Goal: Task Accomplishment & Management: Manage account settings

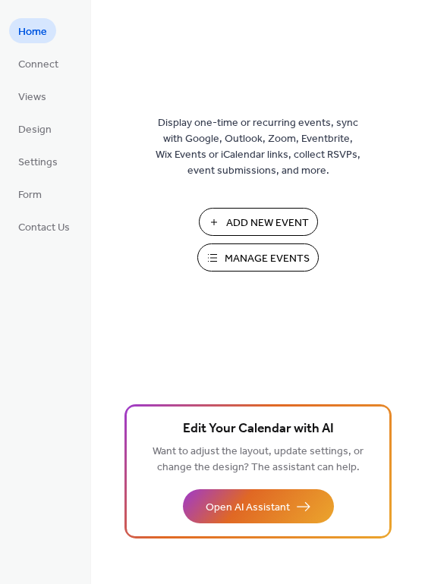
click at [253, 257] on span "Manage Events" at bounding box center [266, 259] width 85 height 16
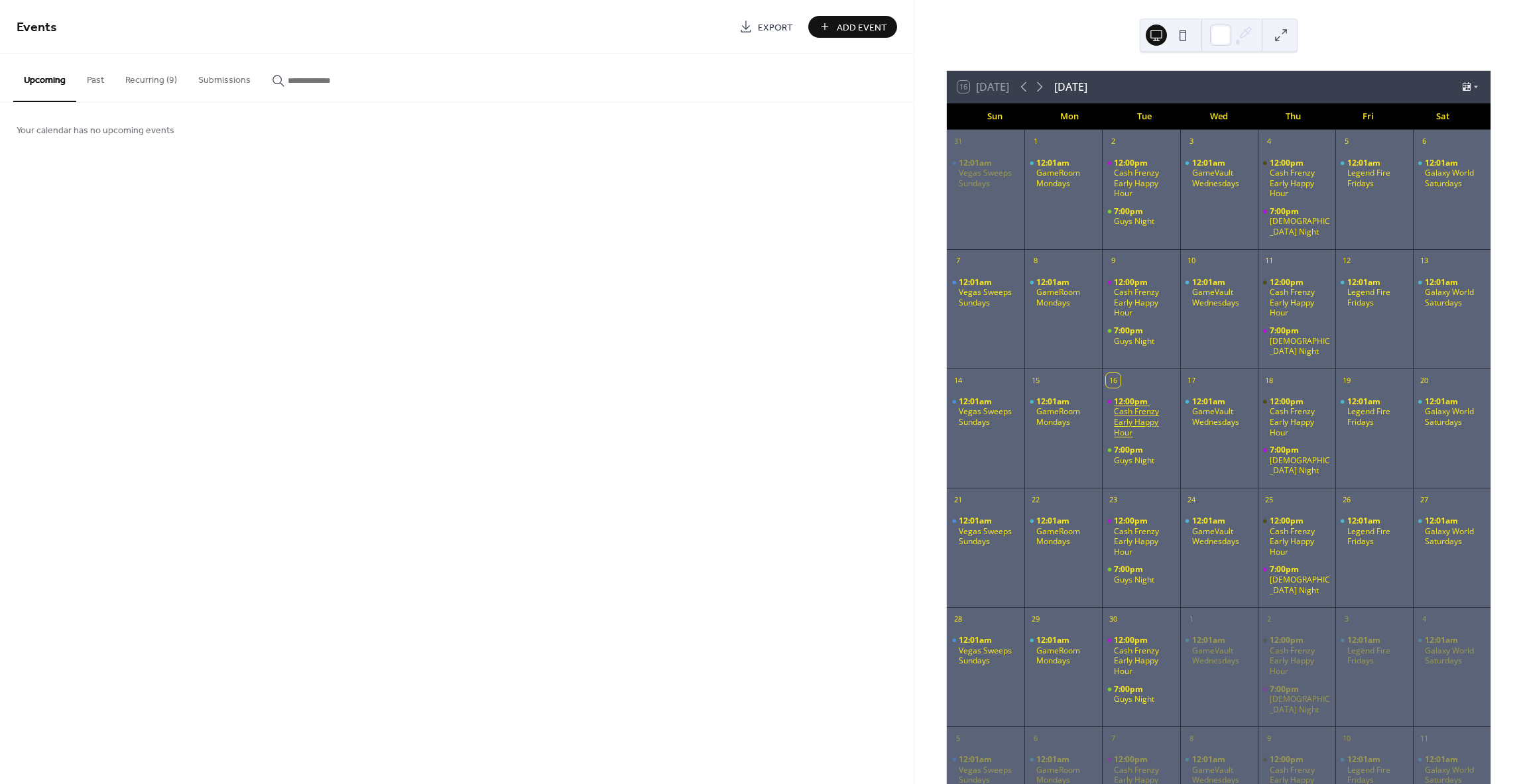
click at [1139, 406] on div "Cash Frenzy Early Happy Hour" at bounding box center [1144, 422] width 60 height 31
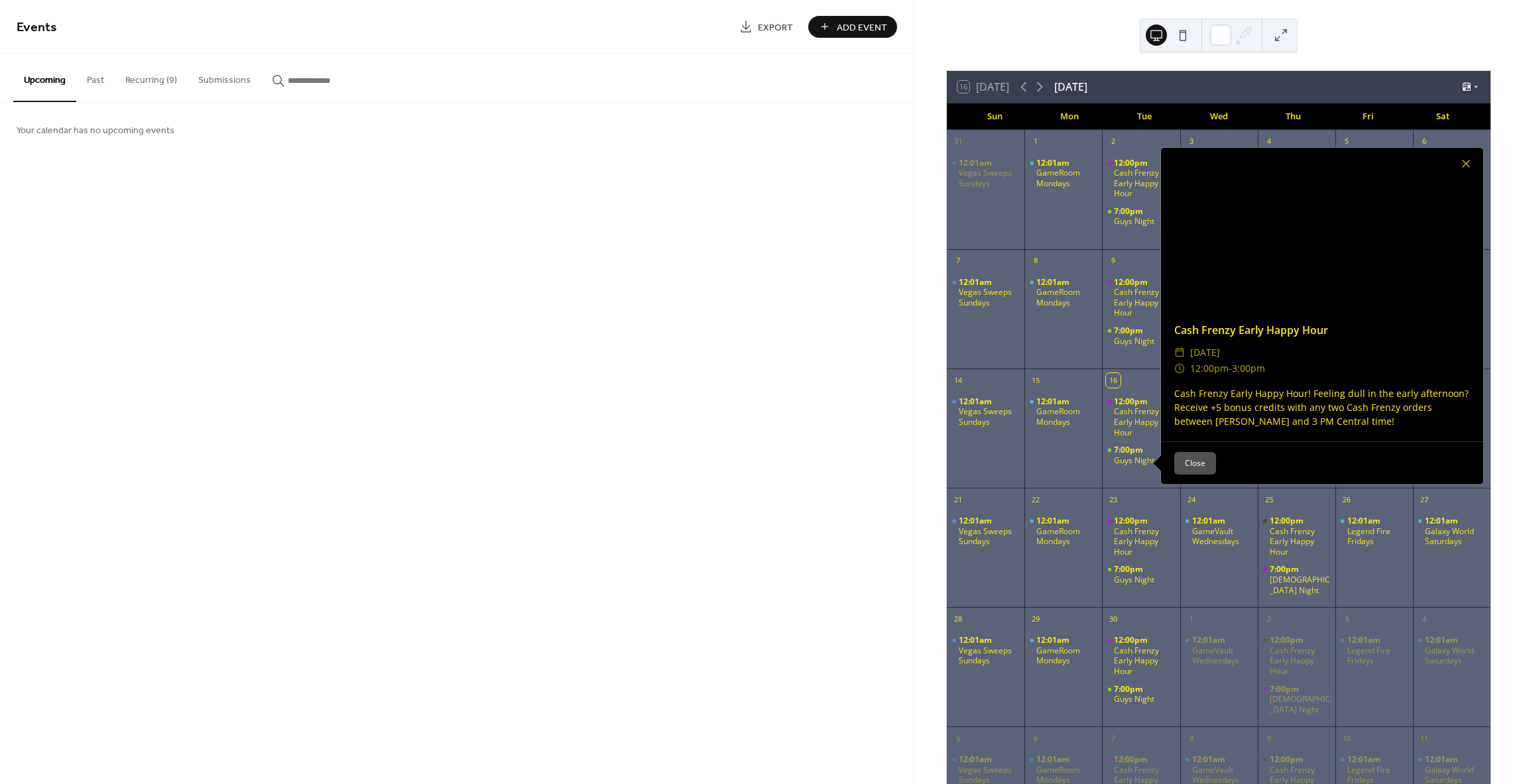
drag, startPoint x: 1139, startPoint y: 402, endPoint x: 255, endPoint y: 140, distance: 922.0
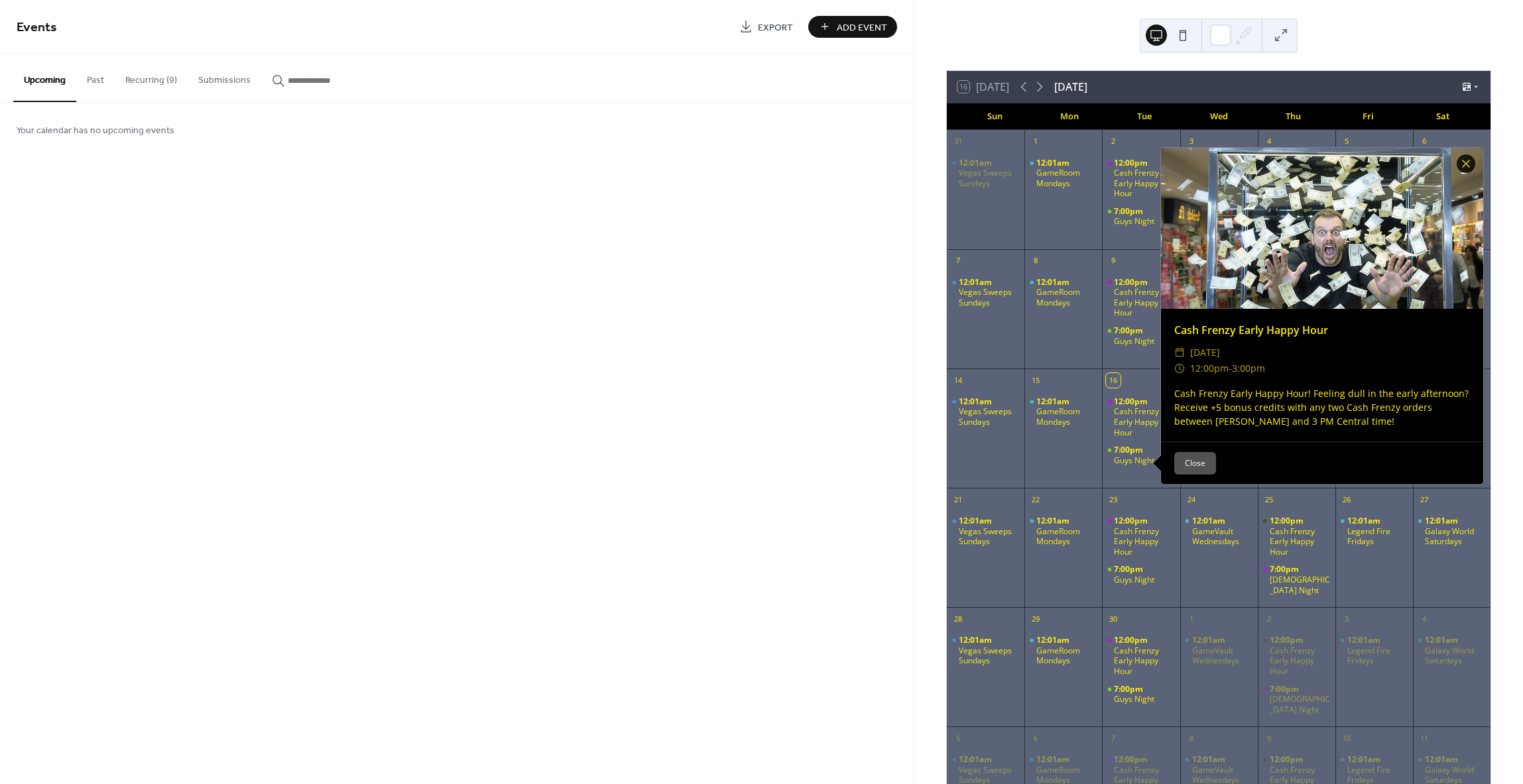
click at [255, 140] on div "Your calendar has no upcoming events" at bounding box center [456, 129] width 914 height 53
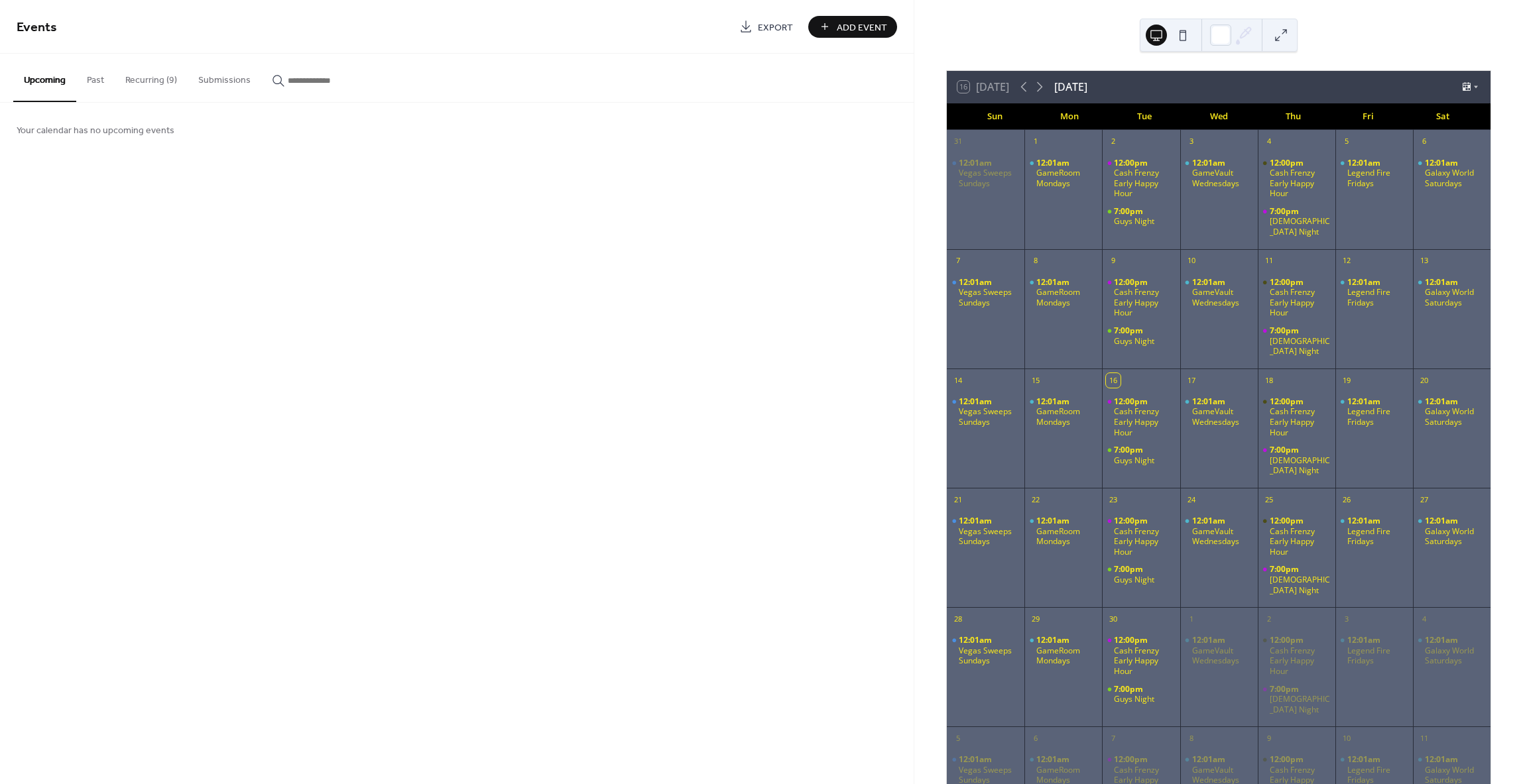
click at [141, 73] on button "Recurring (9)" at bounding box center [150, 77] width 73 height 47
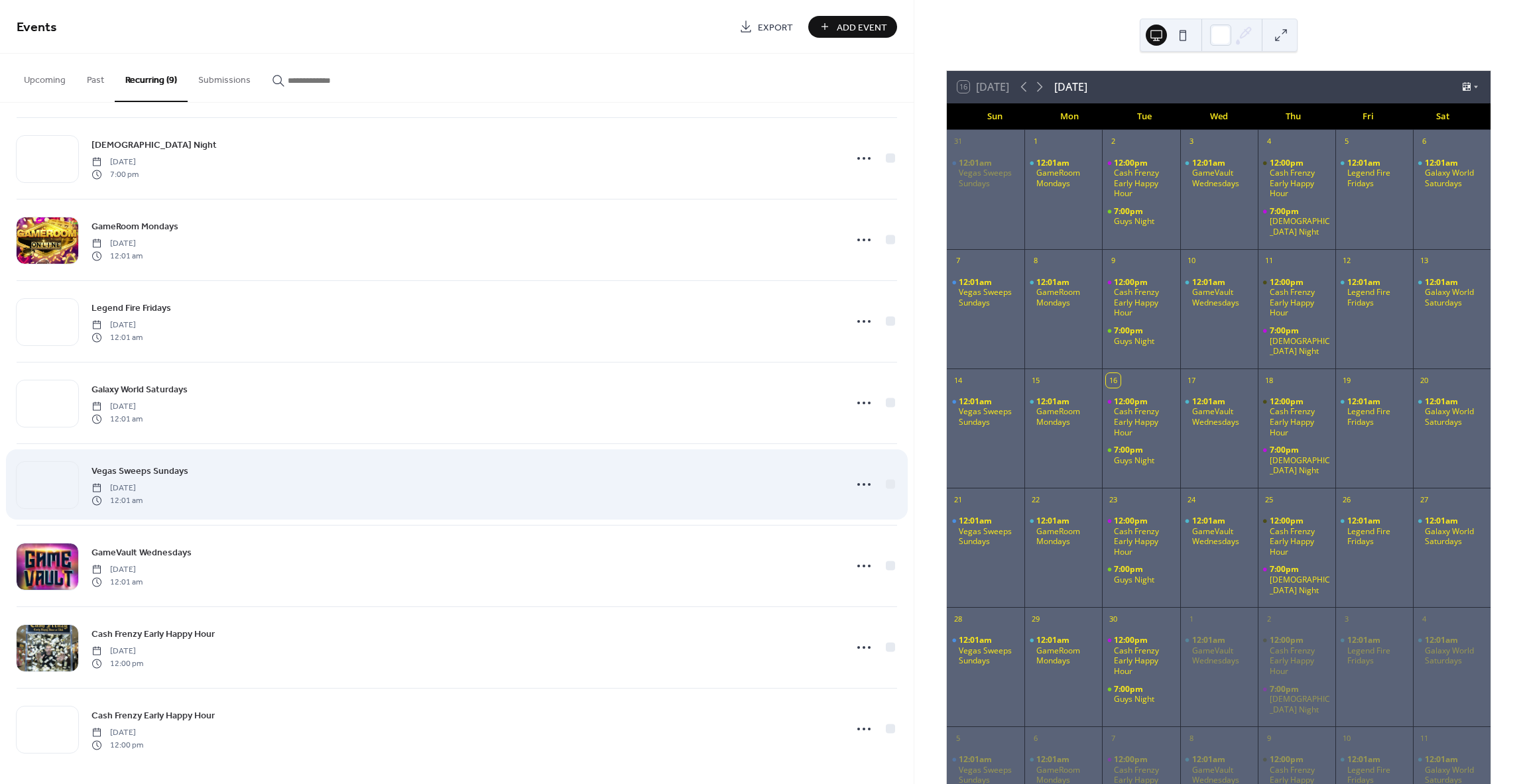
scroll to position [92, 0]
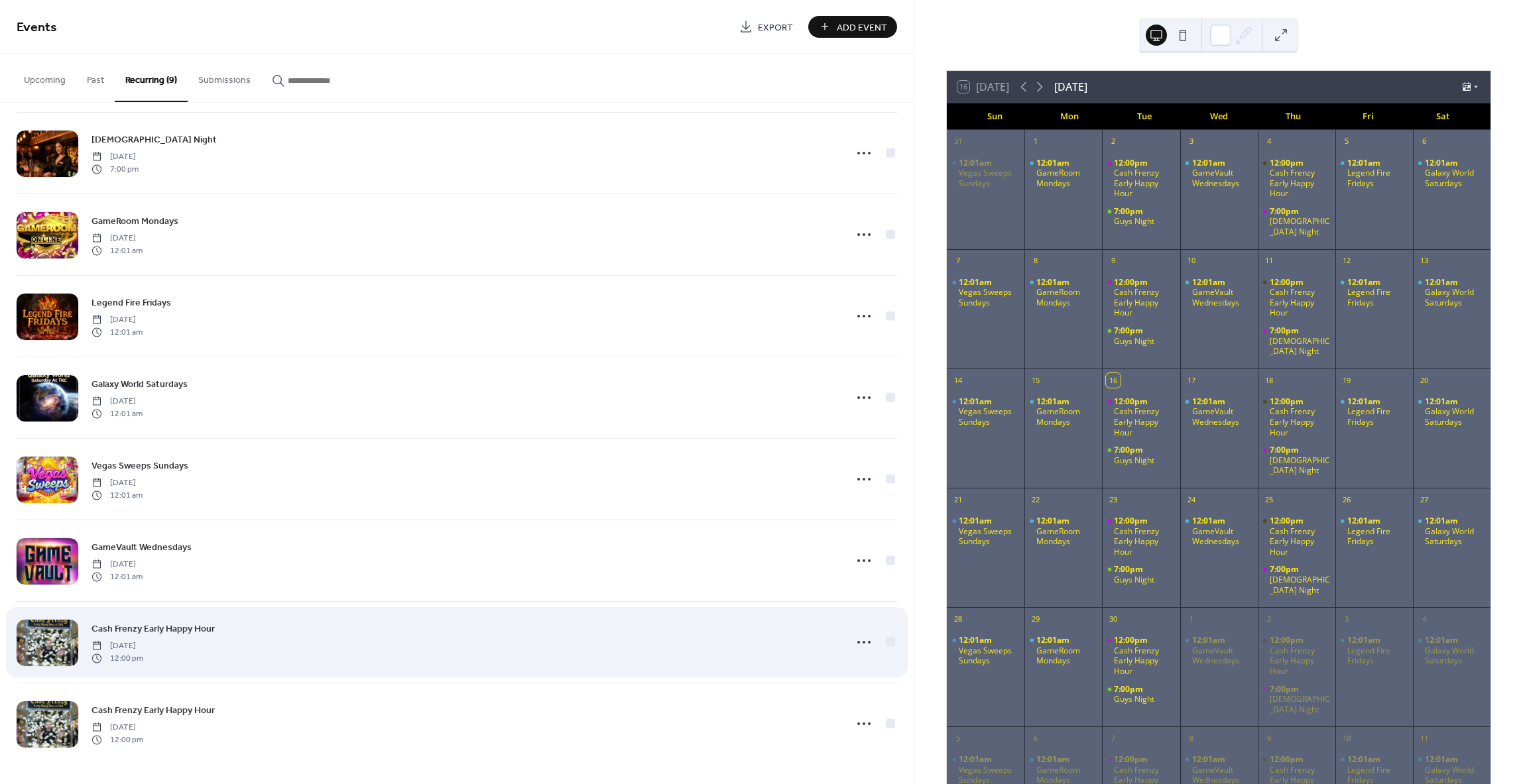
click at [247, 642] on div "Cash Frenzy Early Happy Hour Tuesday, April 8, 2025 12:00 pm" at bounding box center [464, 642] width 746 height 43
click at [853, 643] on icon at bounding box center [864, 642] width 21 height 21
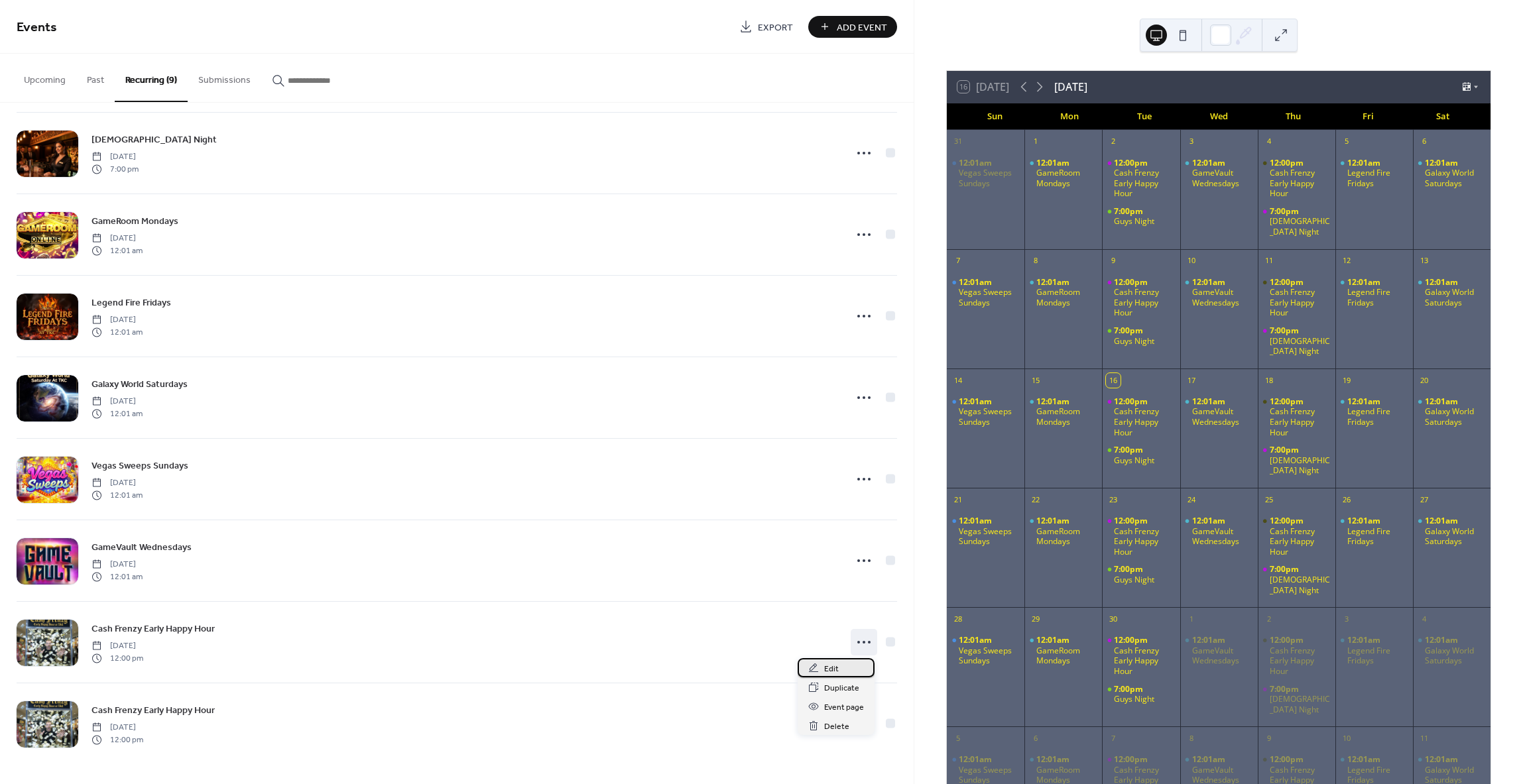
click at [827, 670] on span "Edit" at bounding box center [831, 670] width 15 height 14
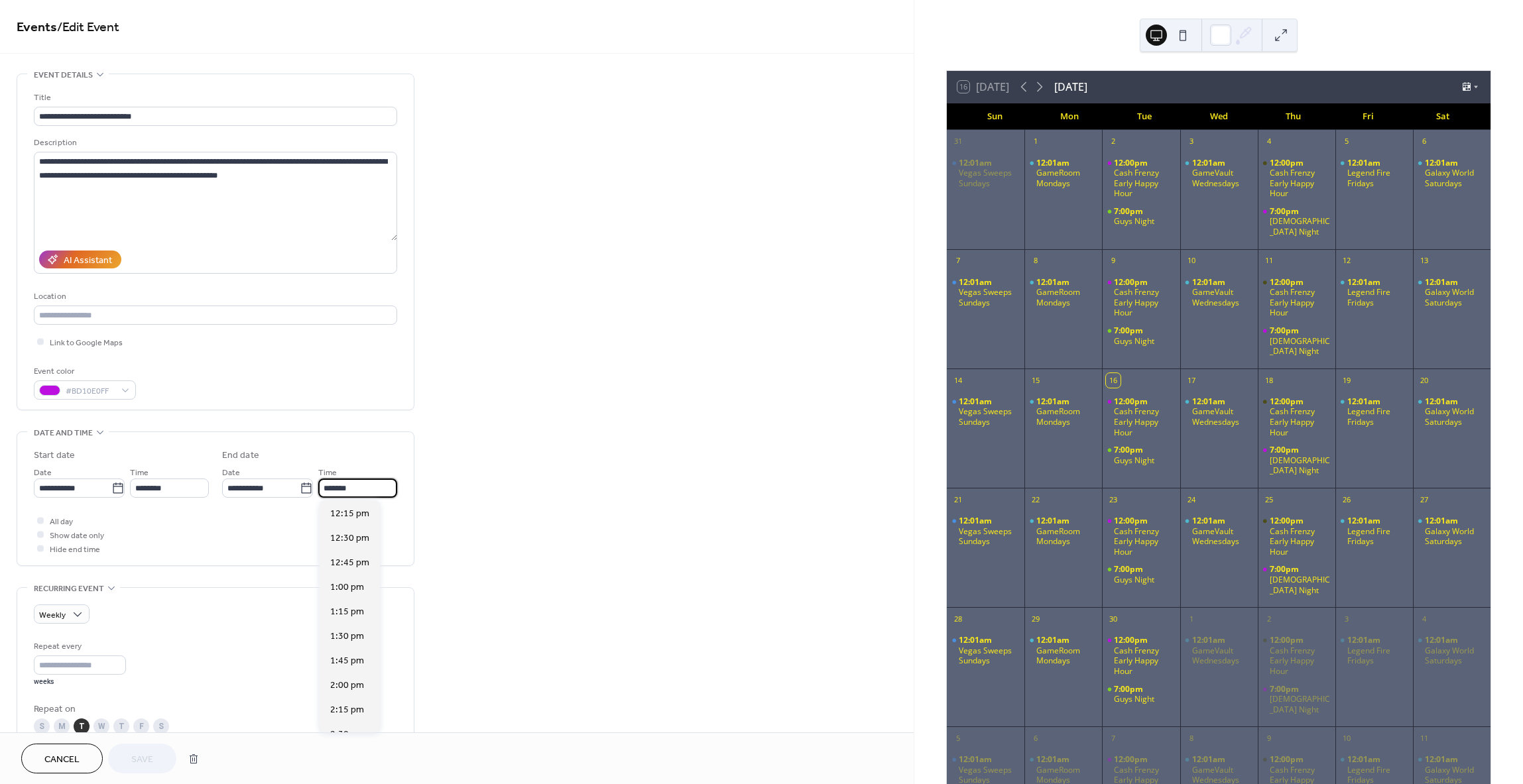
click at [337, 489] on input "*******" at bounding box center [358, 489] width 79 height 19
click at [358, 607] on span "4:00 pm" at bounding box center [347, 612] width 34 height 14
type input "*******"
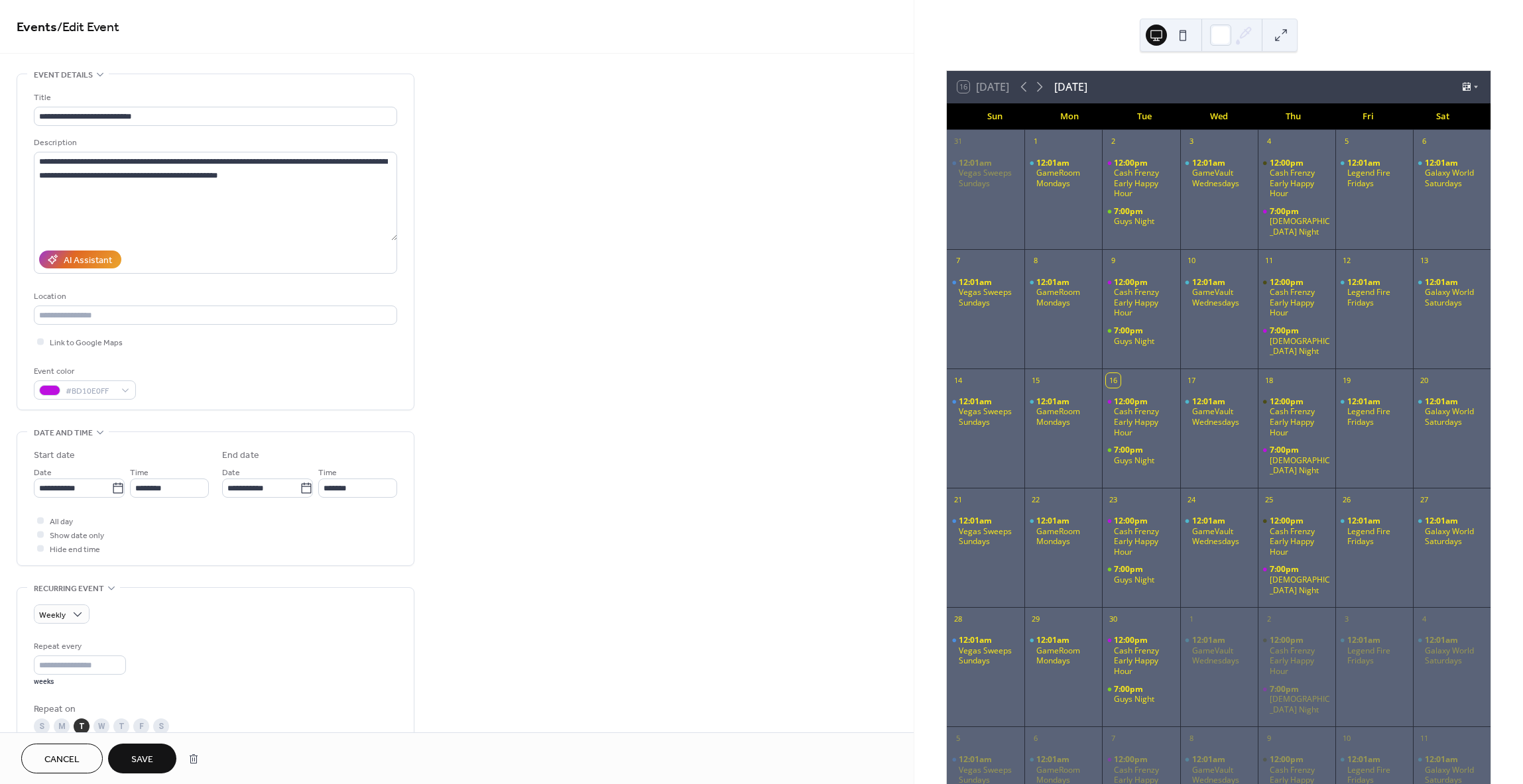
click at [126, 748] on button "Save" at bounding box center [143, 759] width 68 height 30
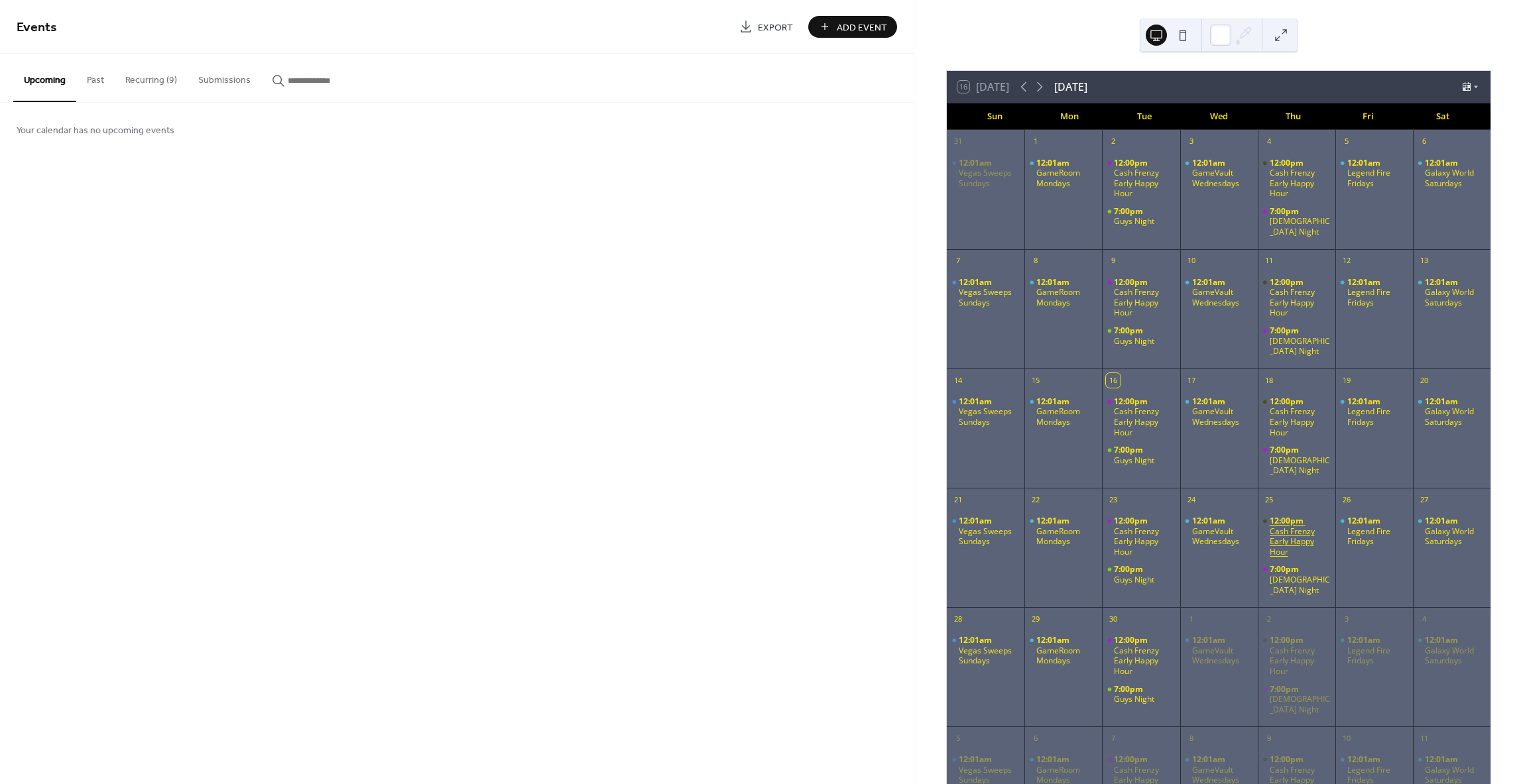
click at [1280, 526] on div "Cash Frenzy Early Happy Hour" at bounding box center [1299, 542] width 60 height 31
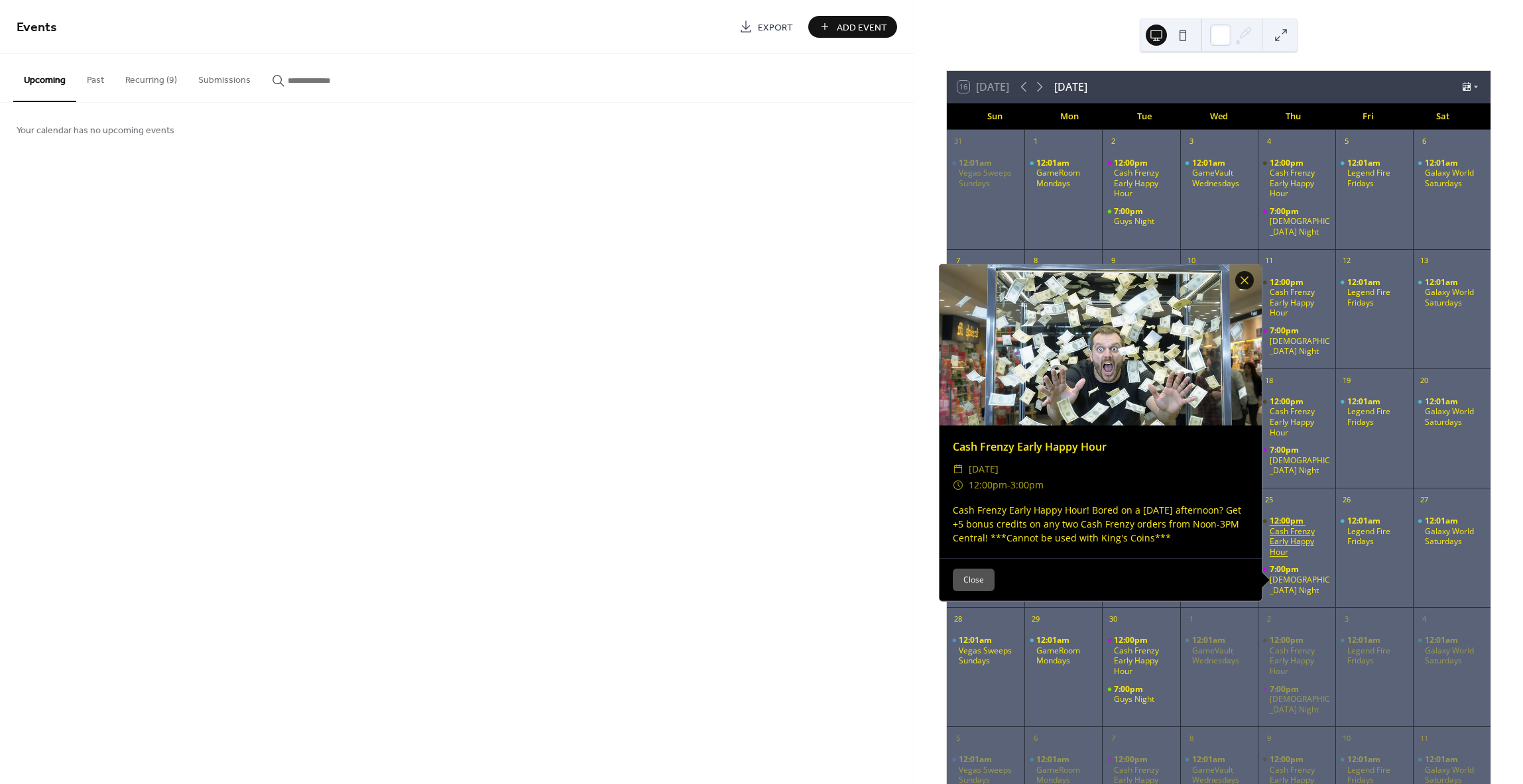
click at [1279, 526] on div "Cash Frenzy Early Happy Hour" at bounding box center [1299, 542] width 60 height 31
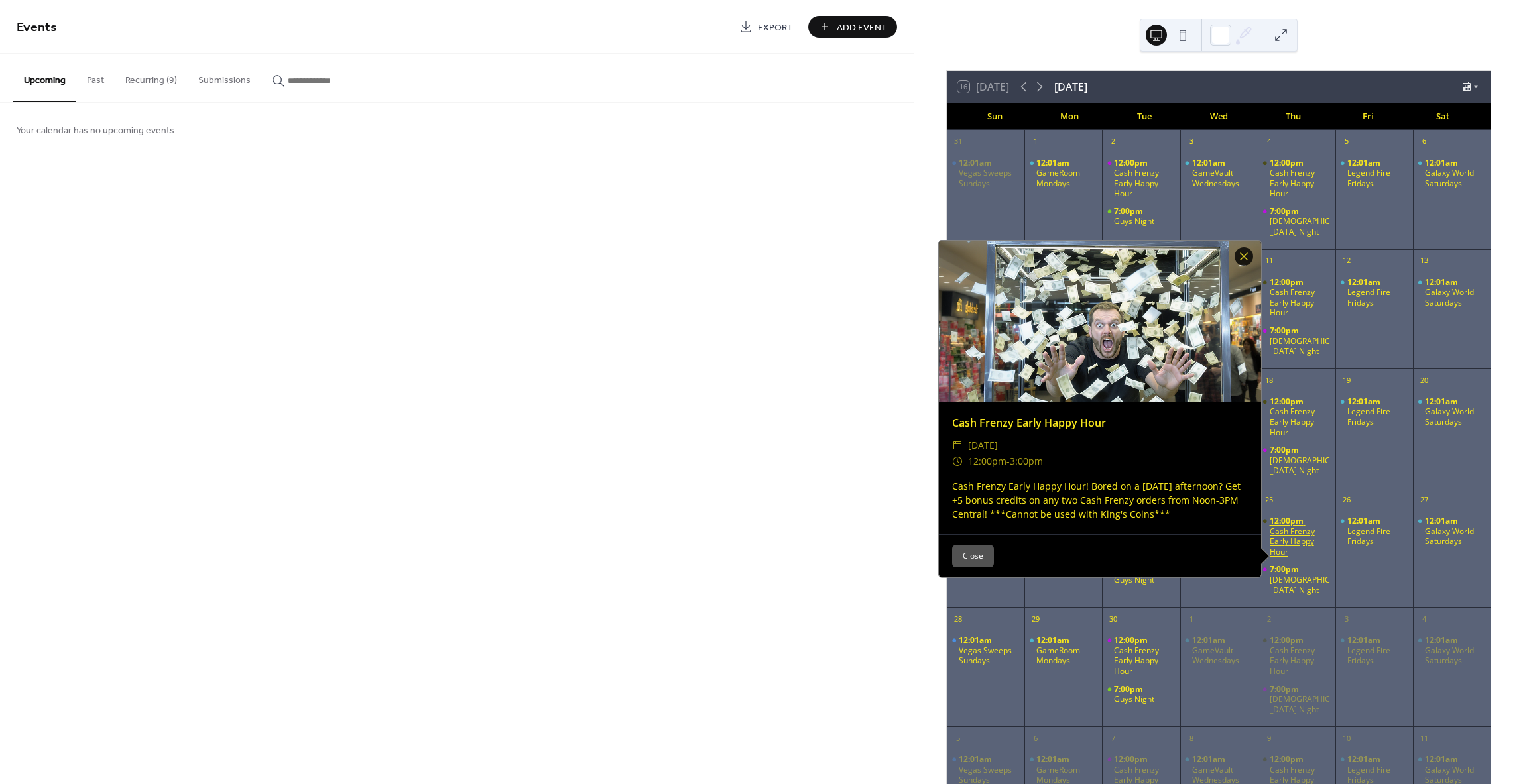
drag, startPoint x: 1279, startPoint y: 495, endPoint x: 1271, endPoint y: 503, distance: 11.3
click at [1271, 526] on div "Cash Frenzy Early Happy Hour" at bounding box center [1299, 542] width 60 height 31
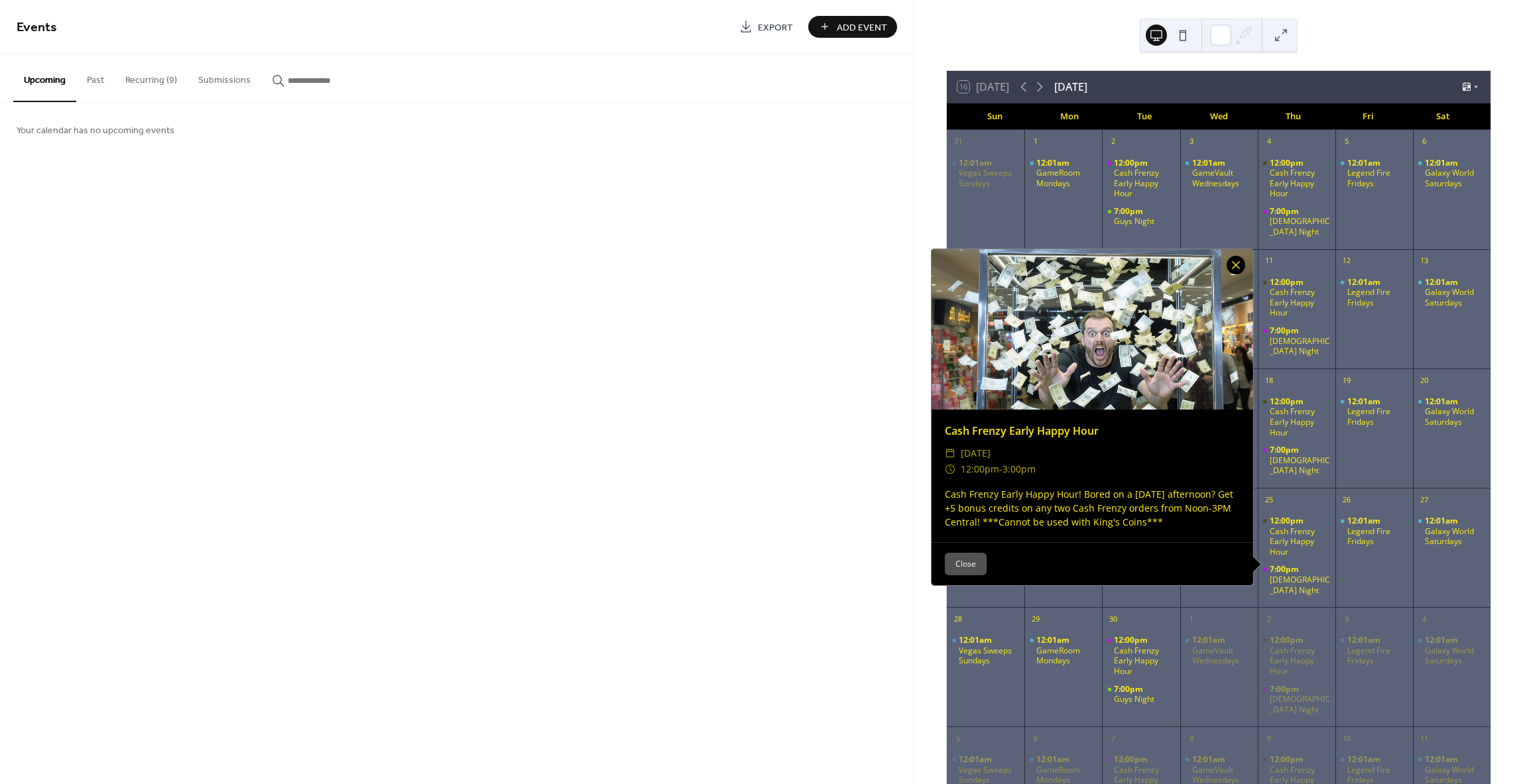
click at [1239, 256] on div at bounding box center [1235, 265] width 18 height 18
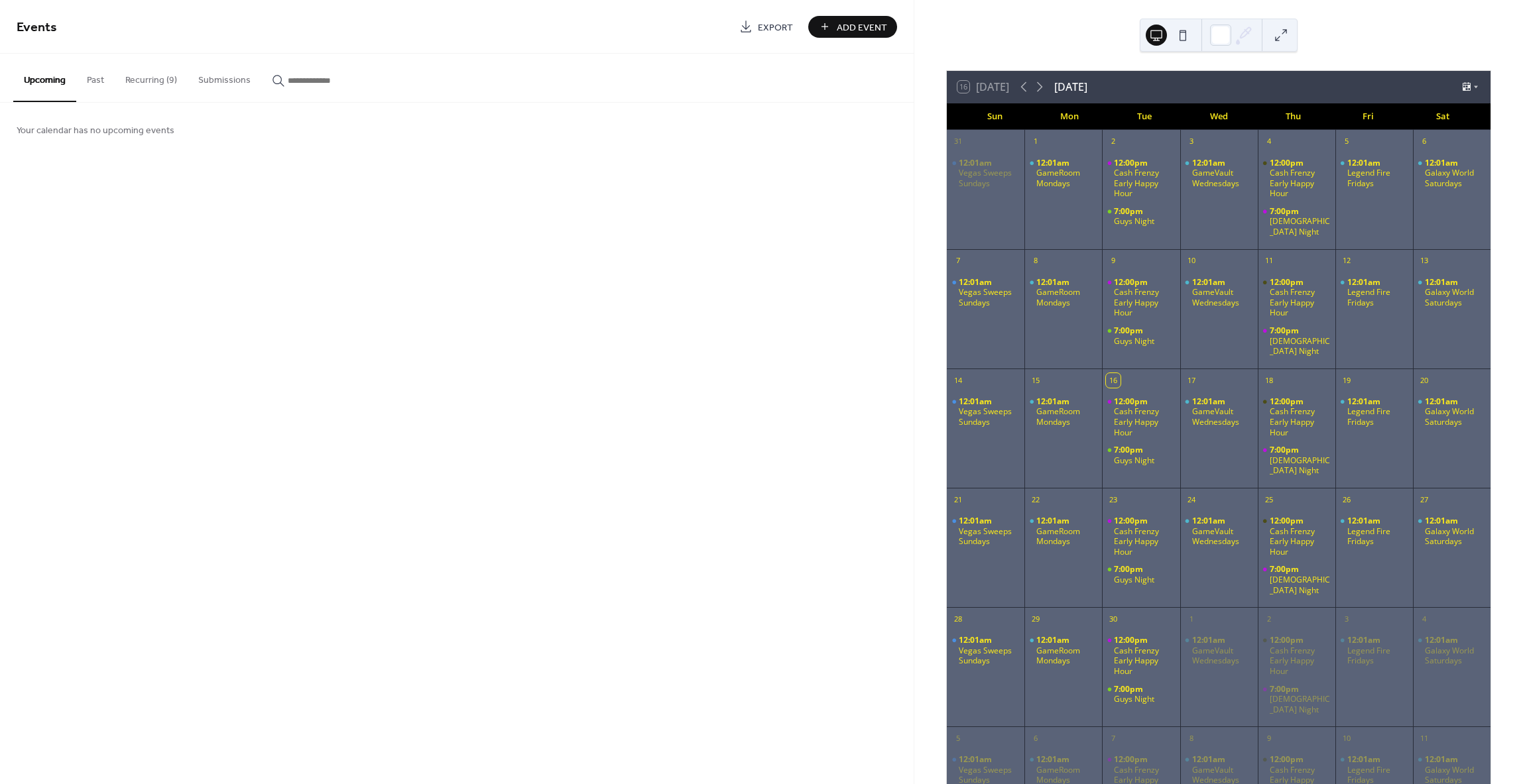
click at [157, 80] on button "Recurring (9)" at bounding box center [150, 77] width 73 height 47
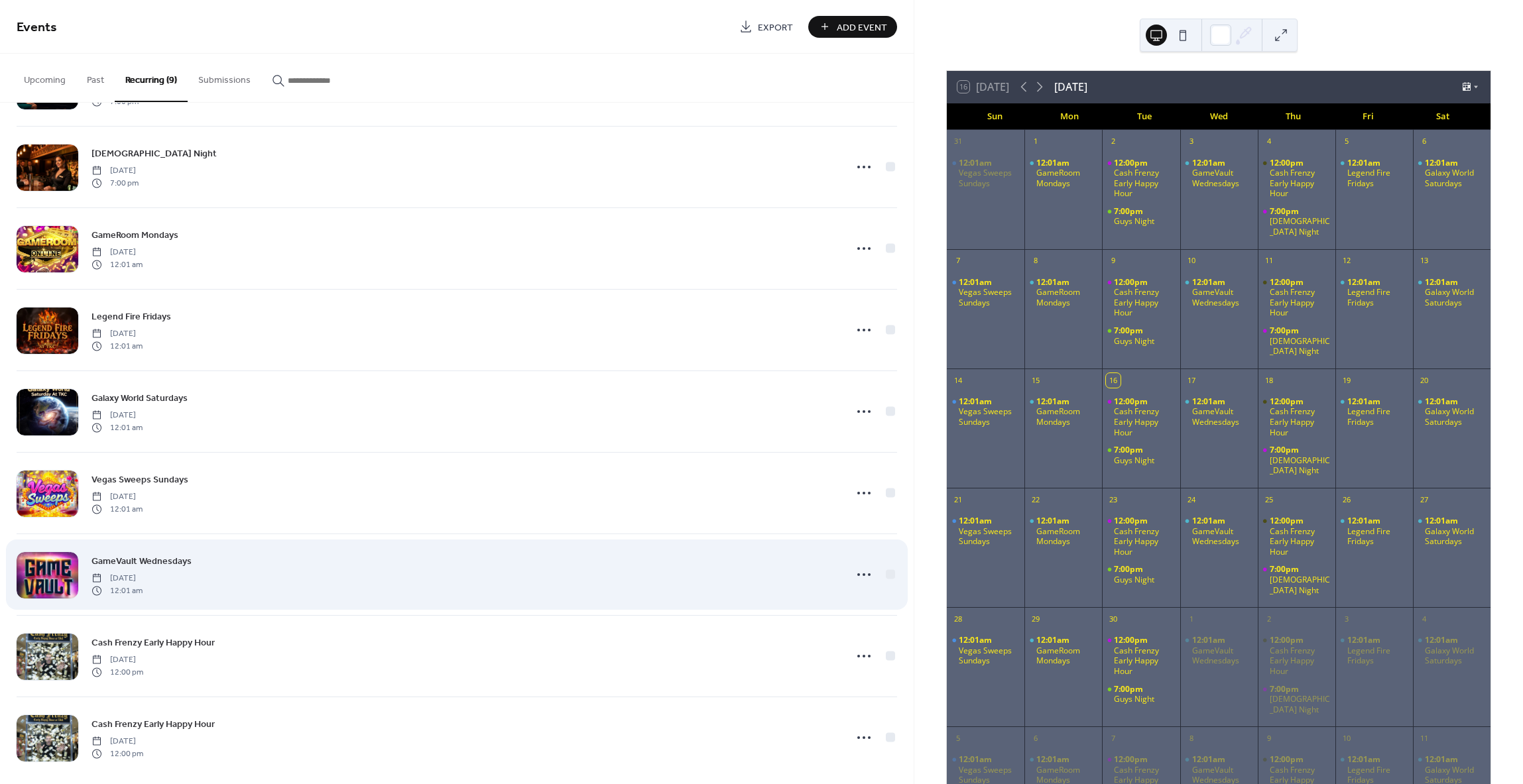
scroll to position [92, 0]
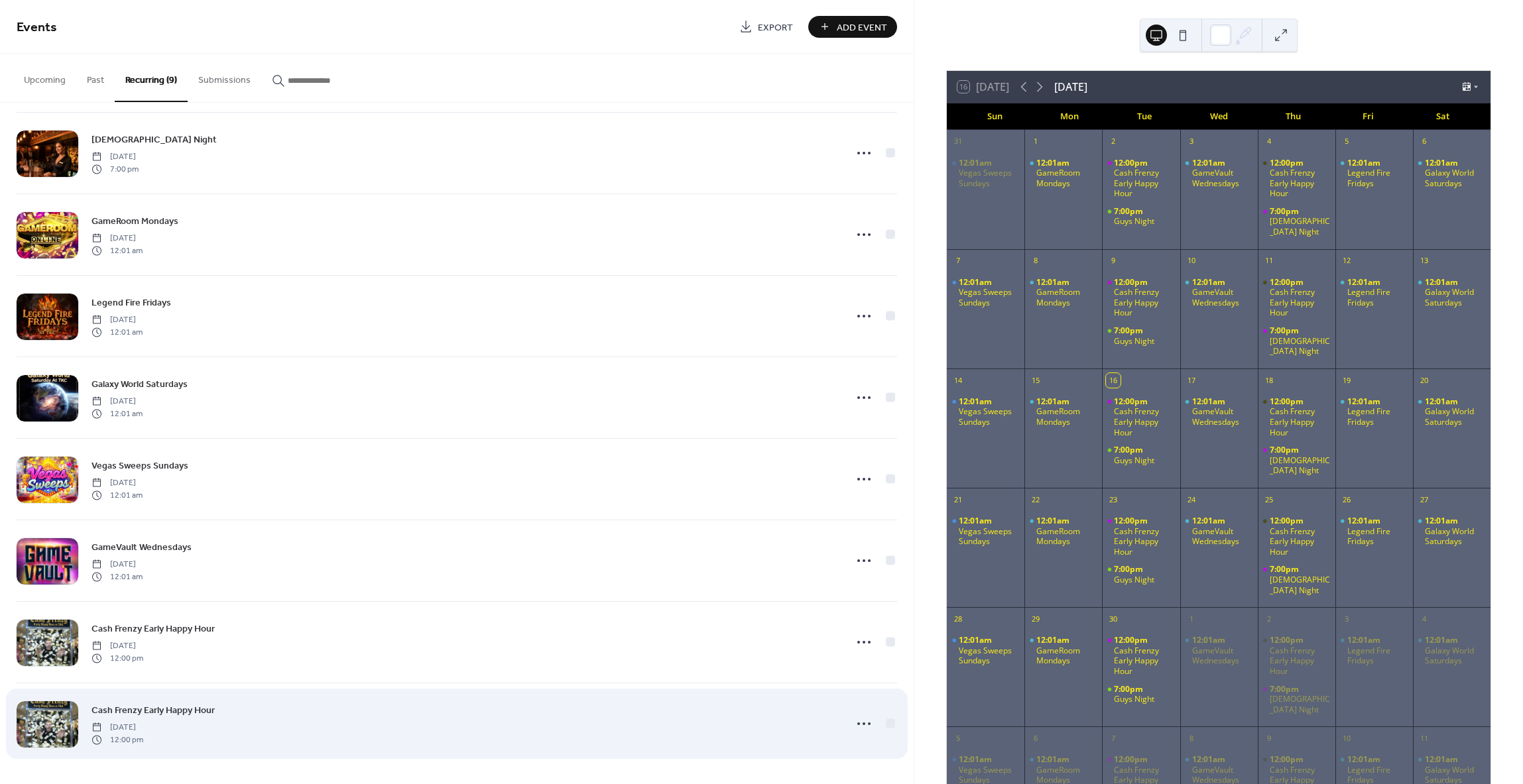
click at [147, 709] on span "Cash Frenzy Early Happy Hour" at bounding box center [153, 711] width 123 height 14
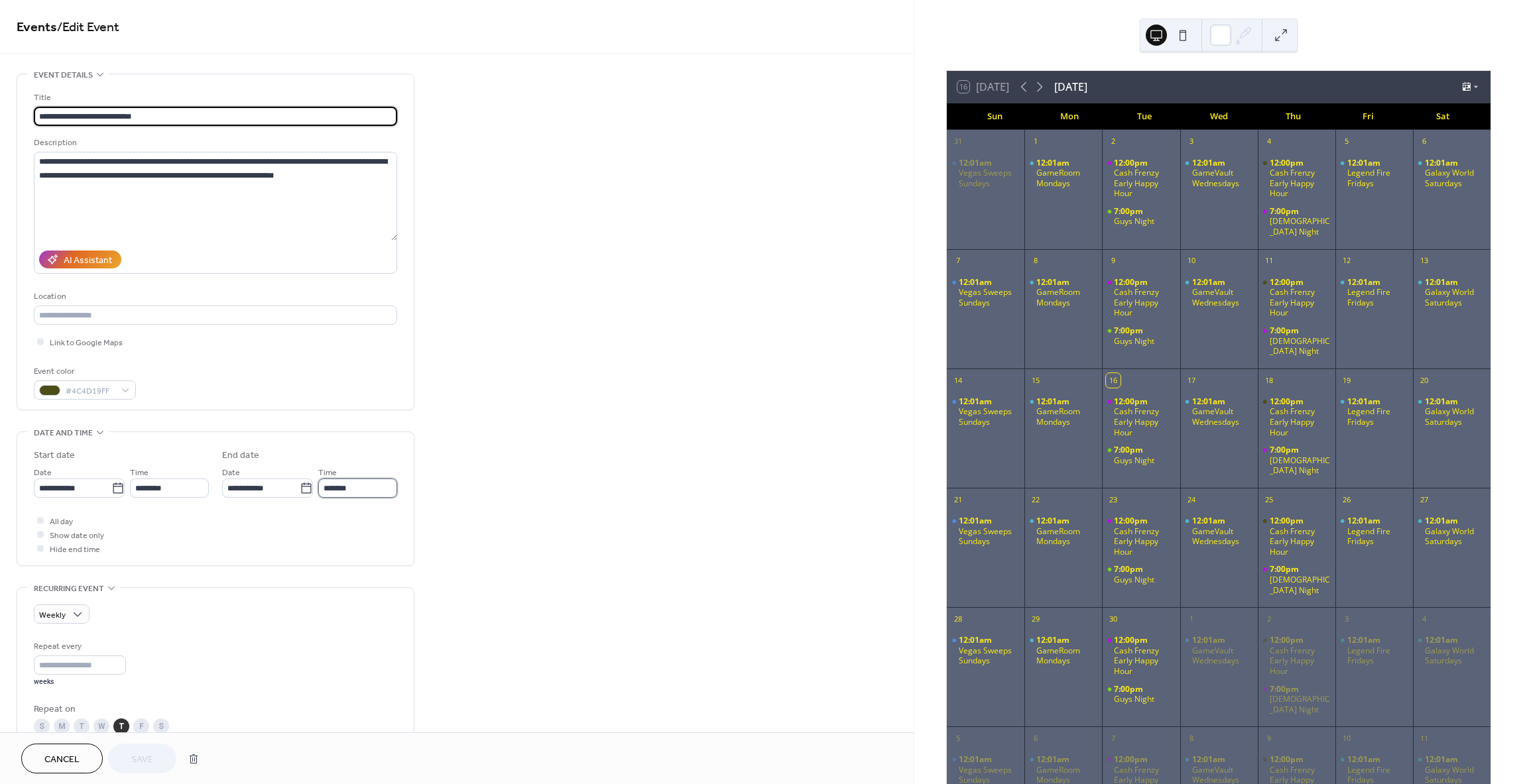
click at [360, 484] on input "*******" at bounding box center [358, 489] width 79 height 19
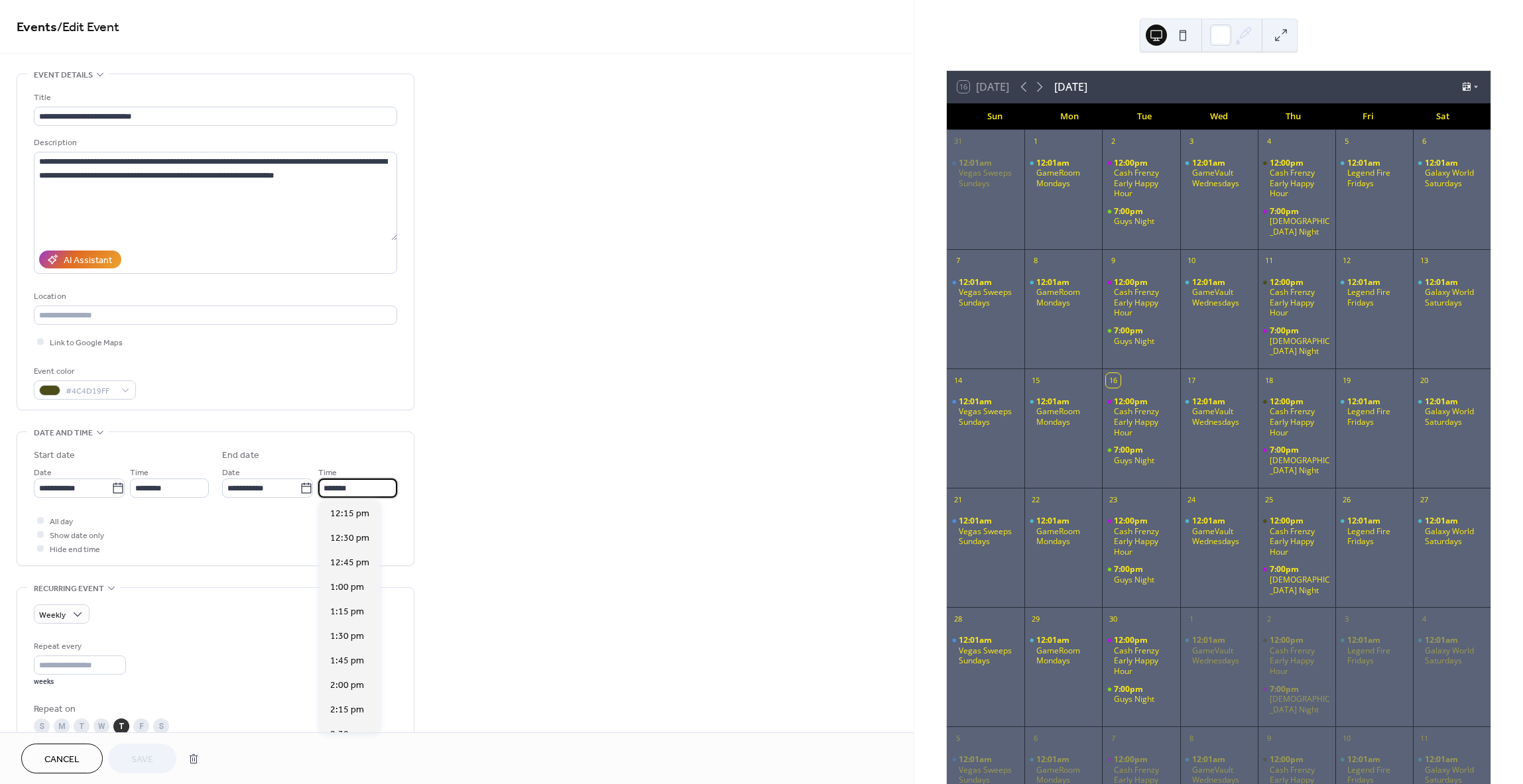
scroll to position [270, 0]
click at [341, 610] on span "4:00 pm" at bounding box center [347, 612] width 34 height 14
type input "*******"
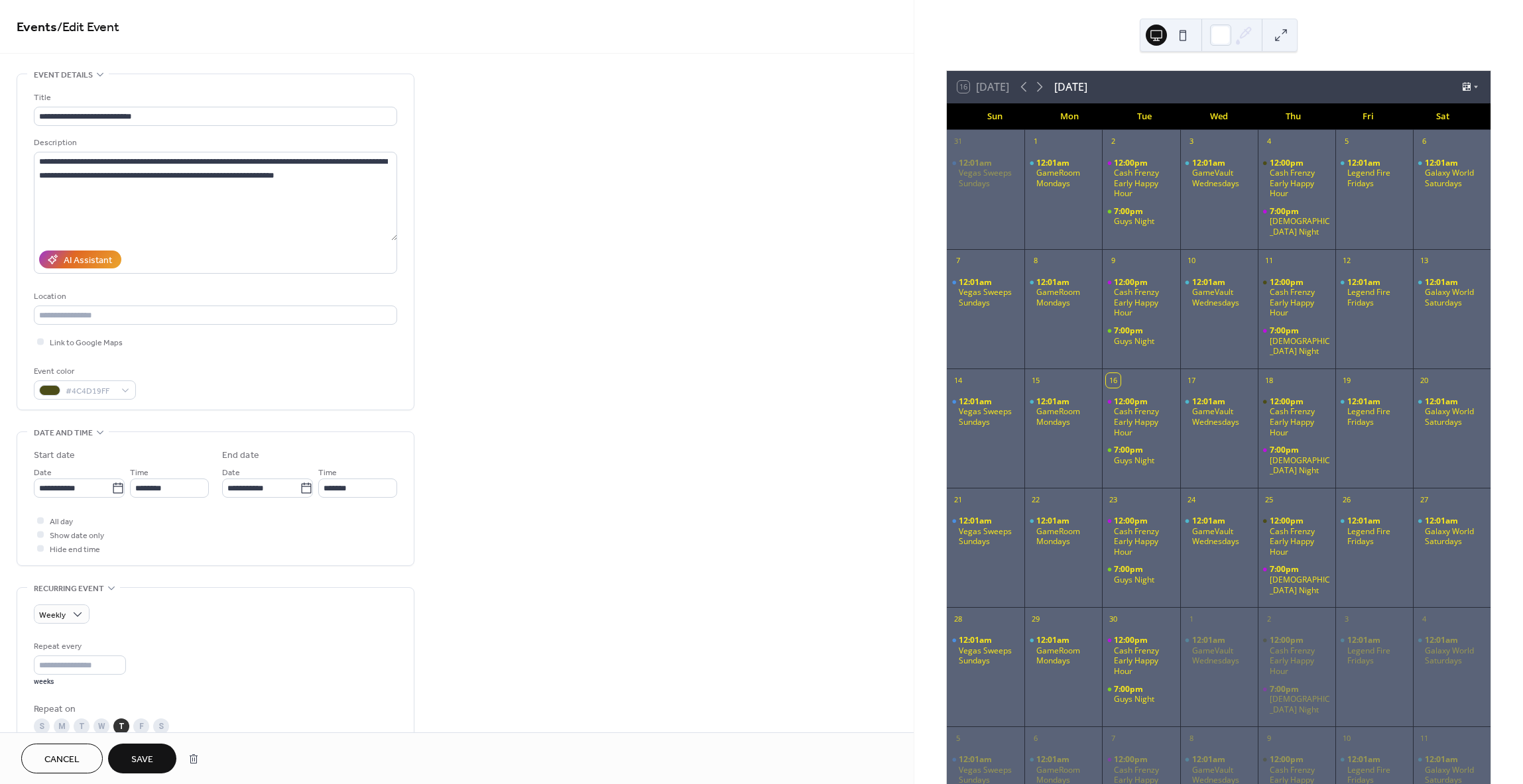
click at [149, 757] on span "Save" at bounding box center [142, 760] width 22 height 14
